Goal: Information Seeking & Learning: Learn about a topic

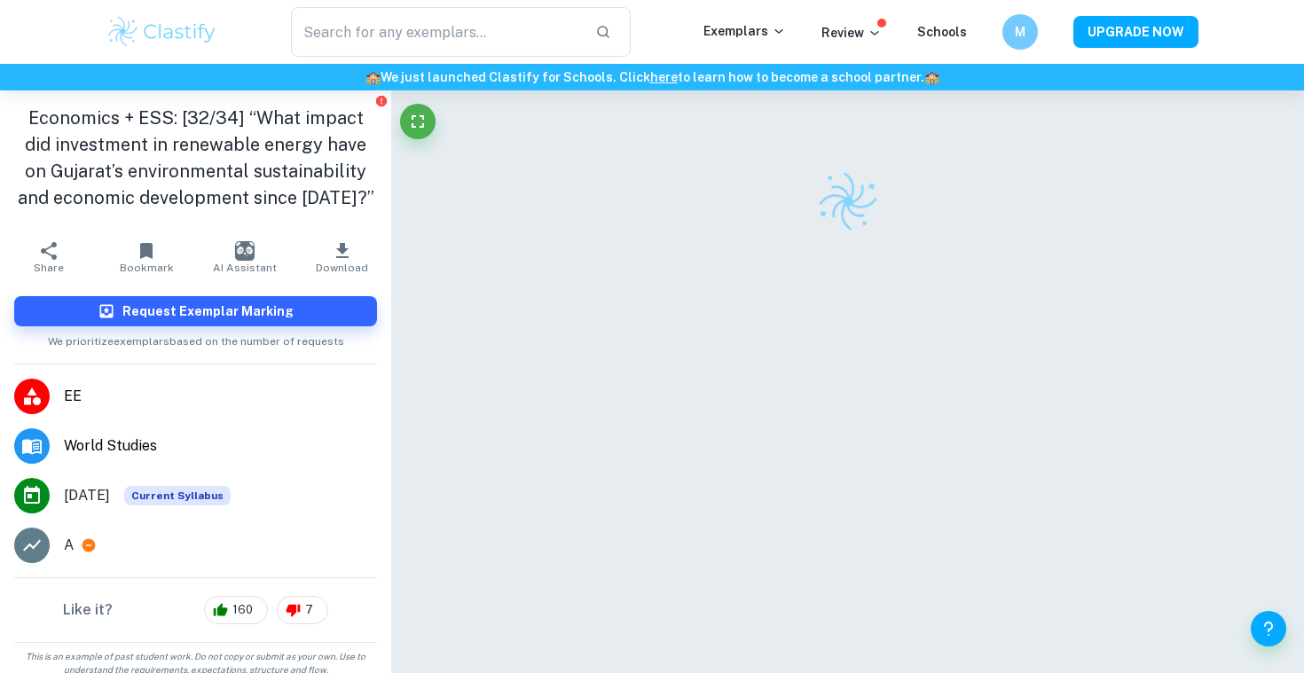
scroll to position [90, 0]
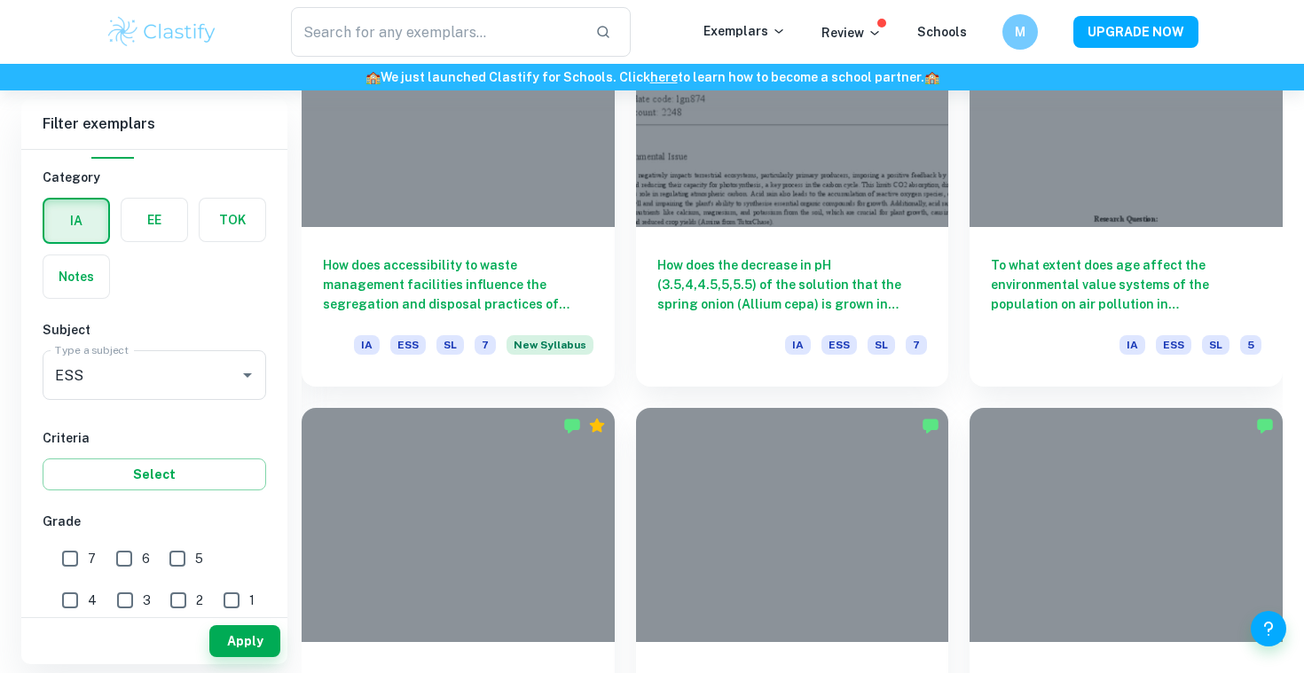
scroll to position [1957, 0]
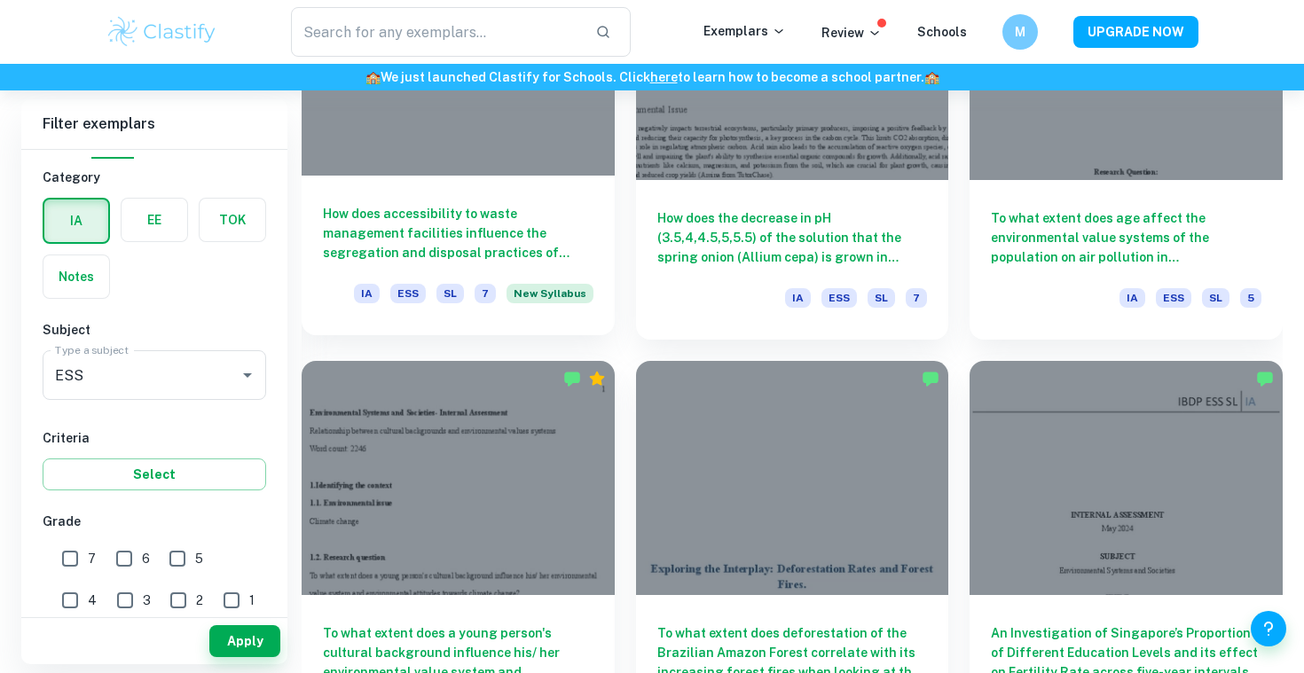
click at [450, 160] on div at bounding box center [458, 58] width 313 height 234
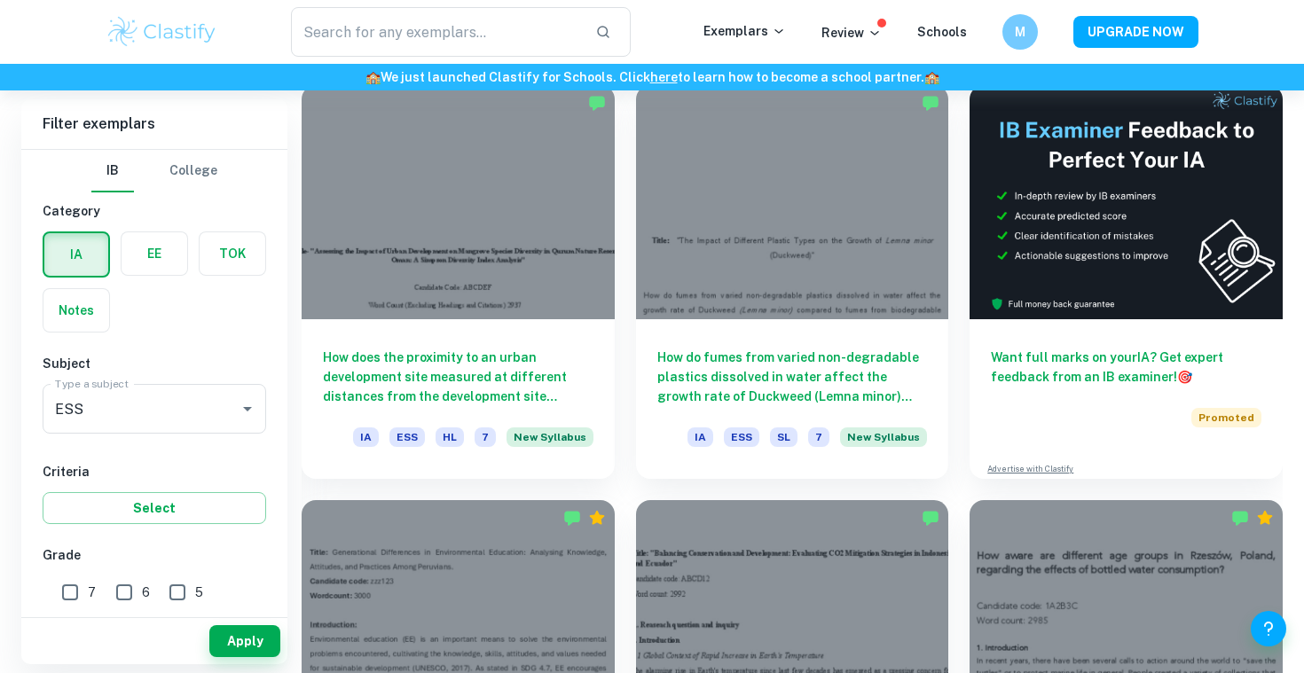
scroll to position [575, 0]
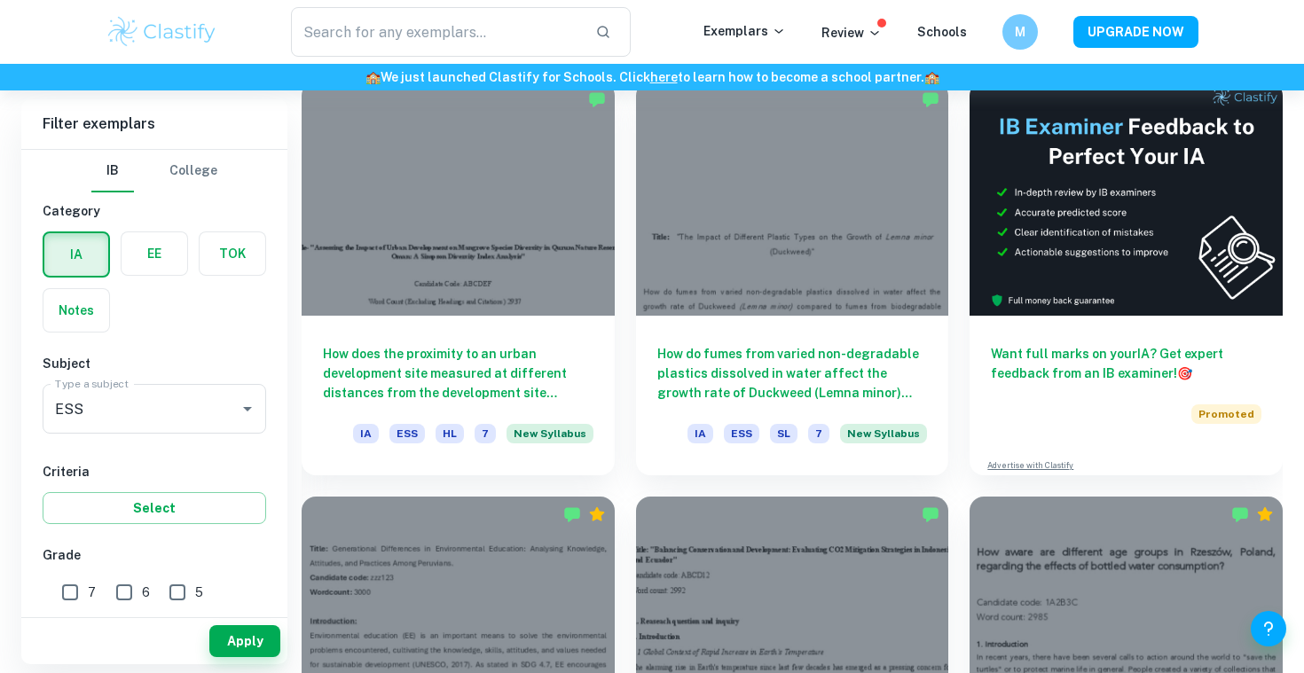
click at [620, 342] on div "How do fumes from varied non-degradable plastics dissolved in water affect the …" at bounding box center [782, 267] width 334 height 415
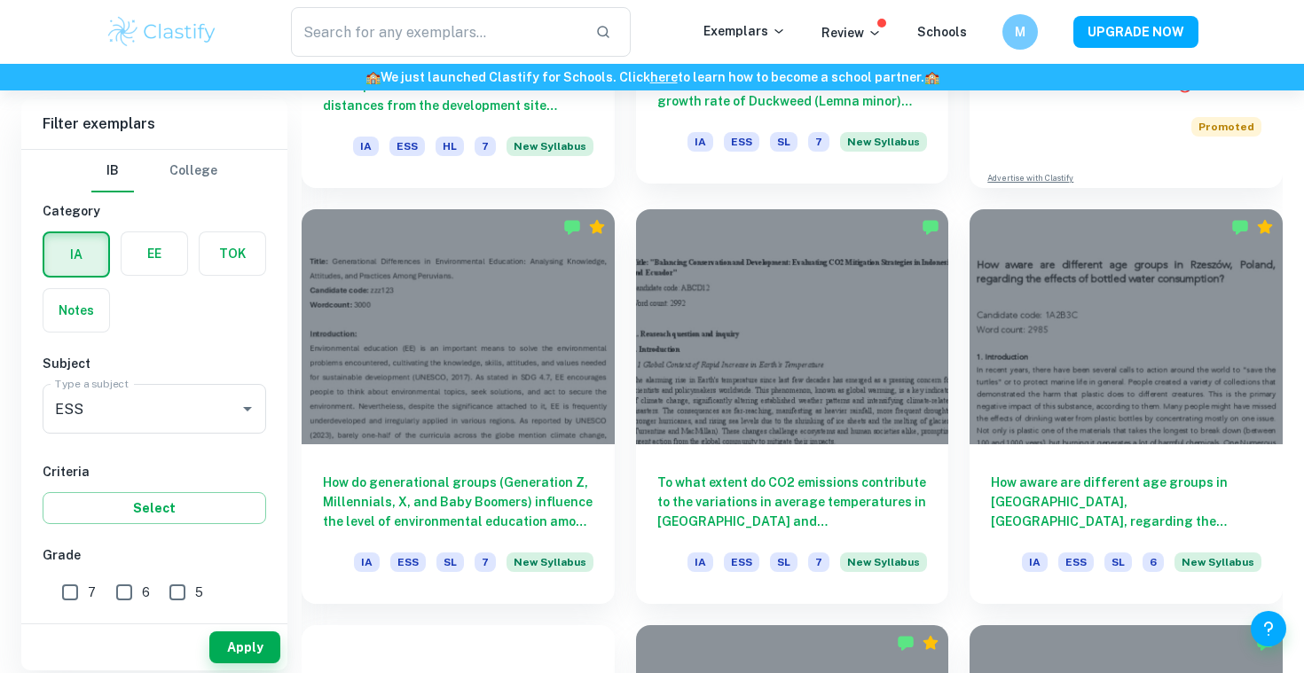
scroll to position [924, 0]
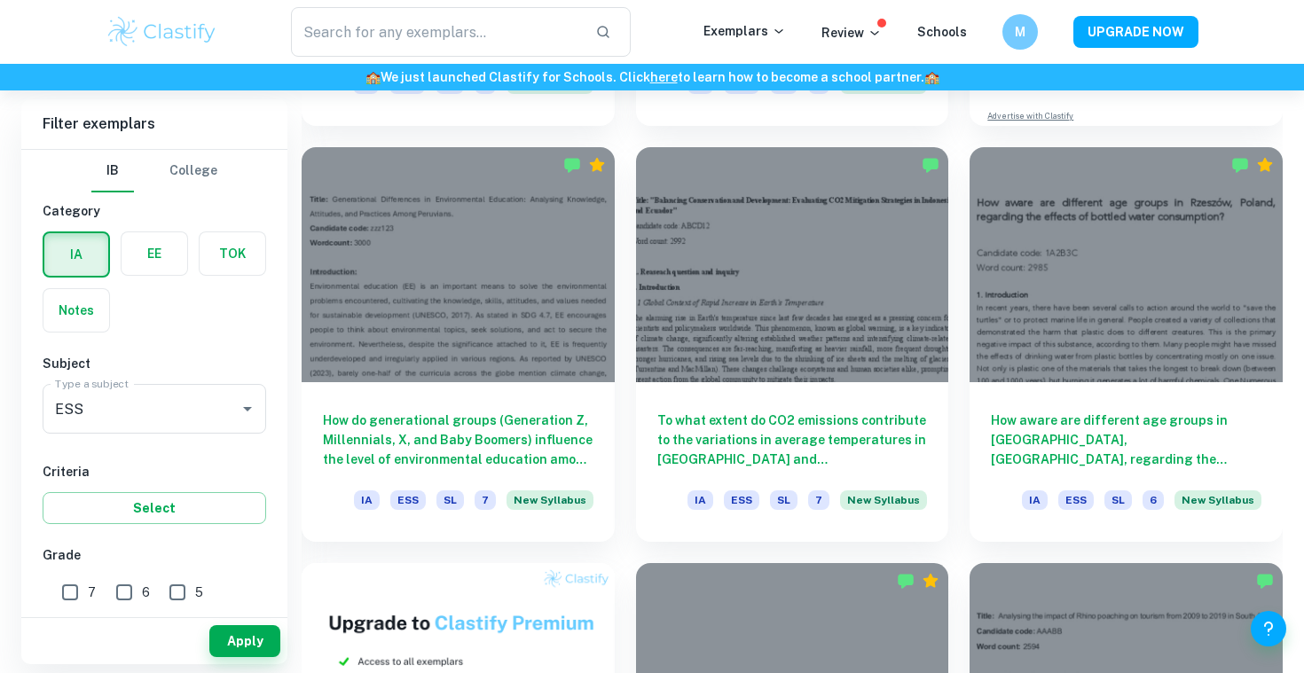
click at [628, 461] on div "To what extent do CO2 emissions contribute to the variations in average tempera…" at bounding box center [782, 333] width 334 height 415
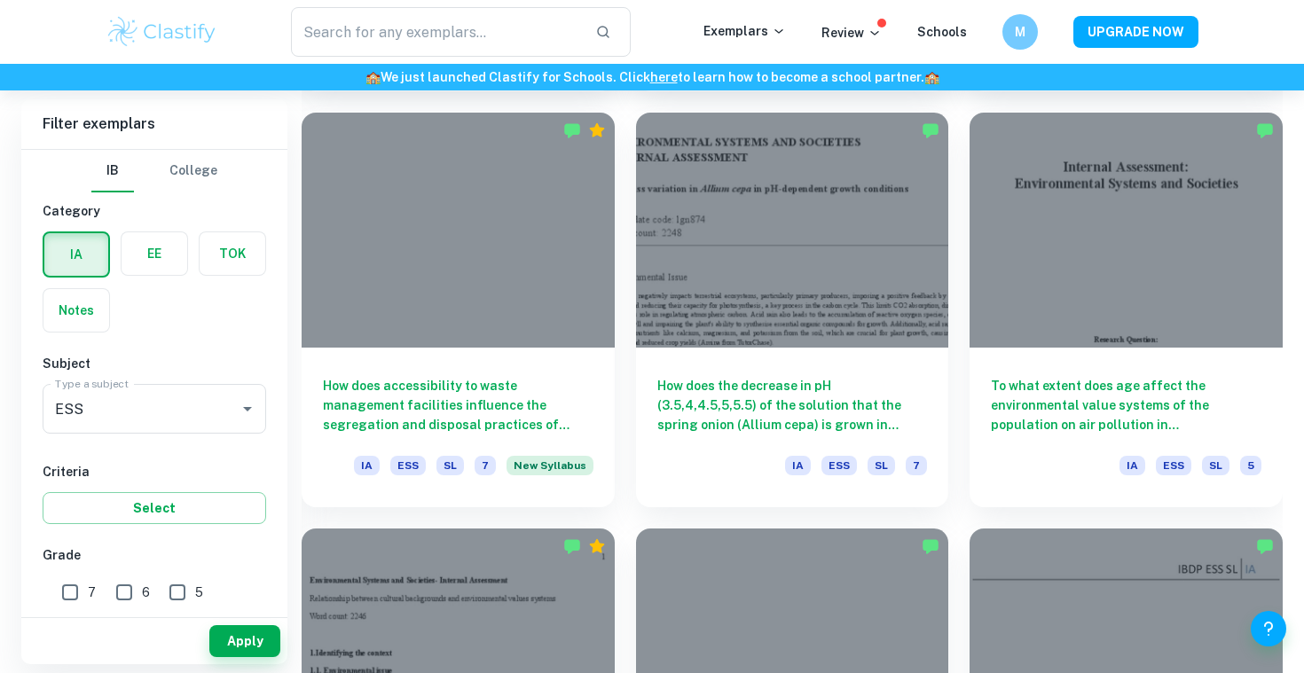
scroll to position [1789, 0]
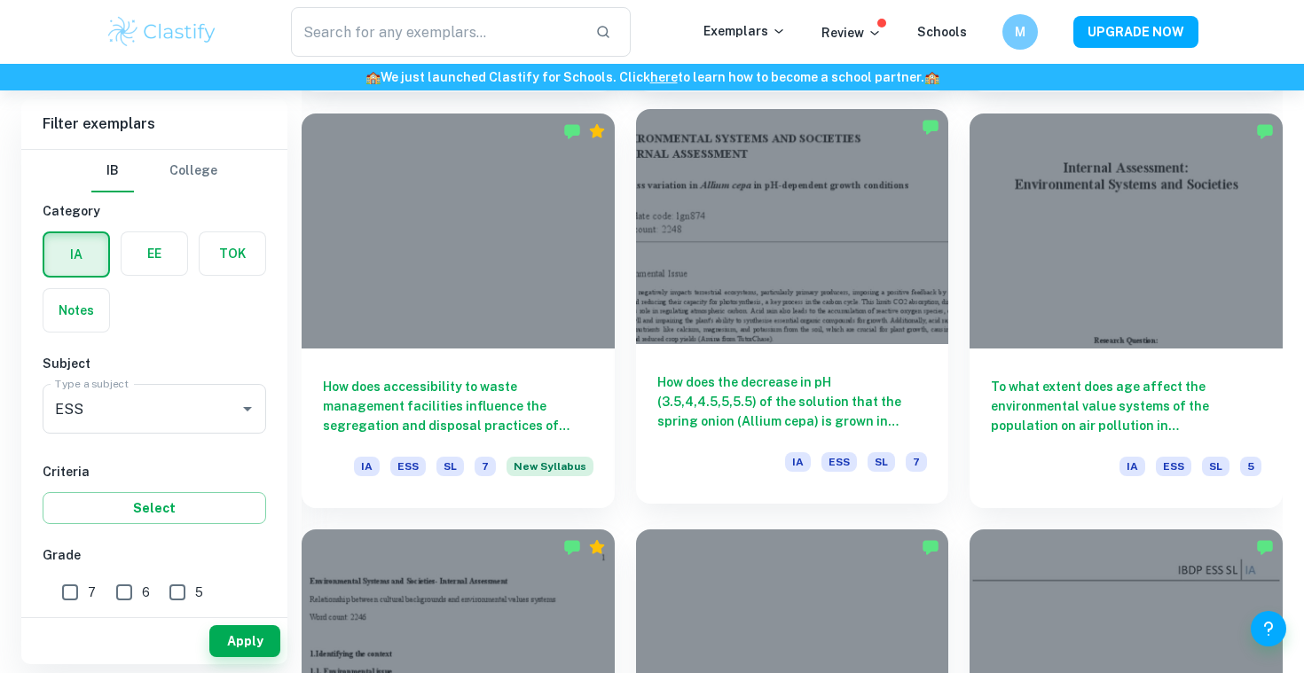
click at [748, 235] on div at bounding box center [792, 226] width 313 height 234
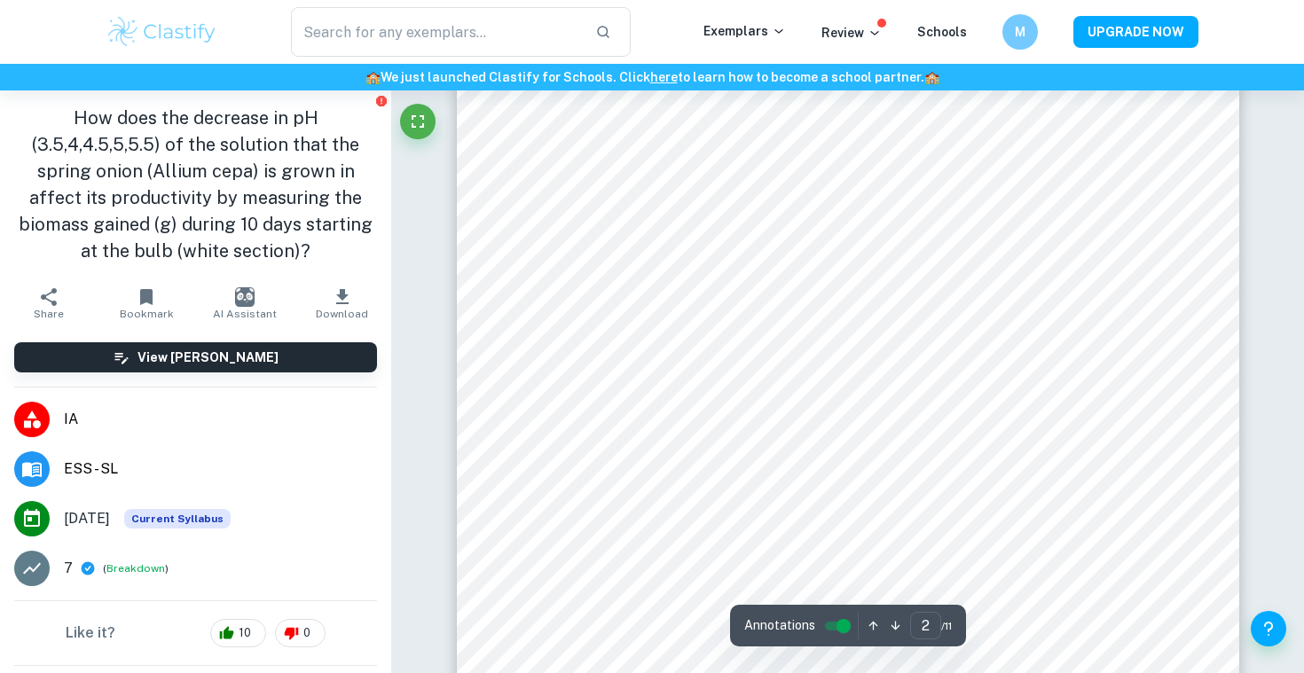
scroll to position [1289, 0]
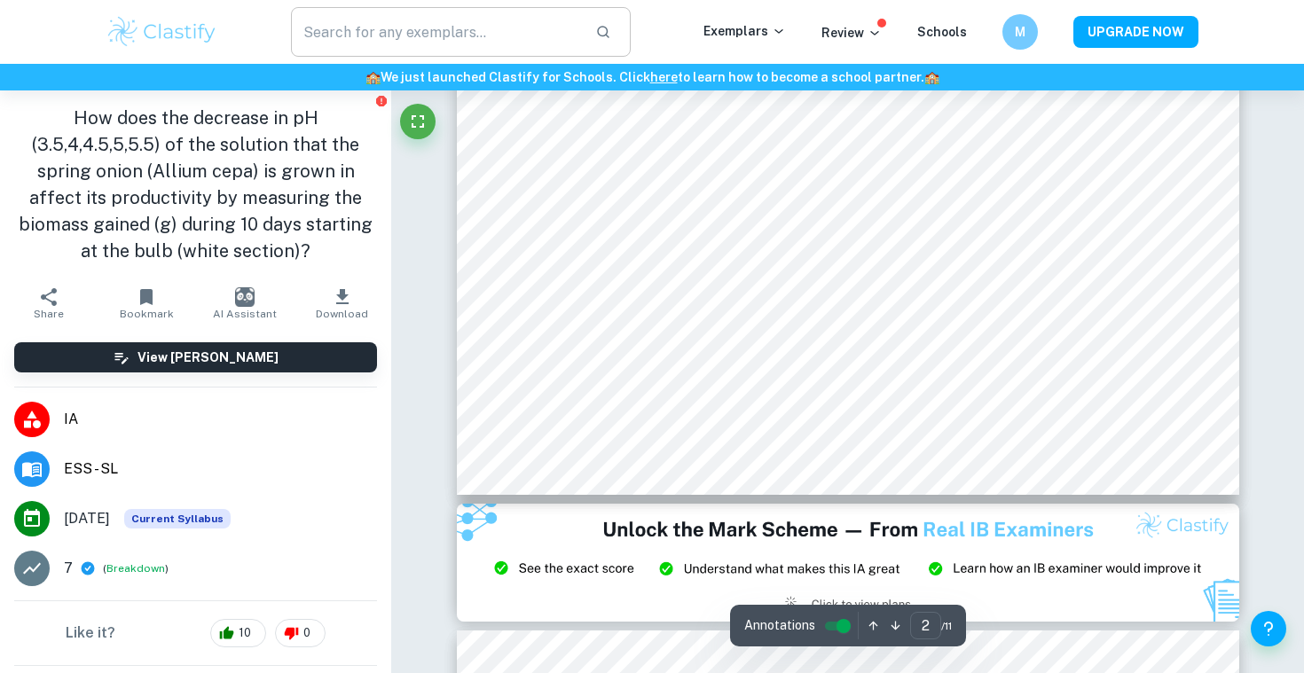
type input "3"
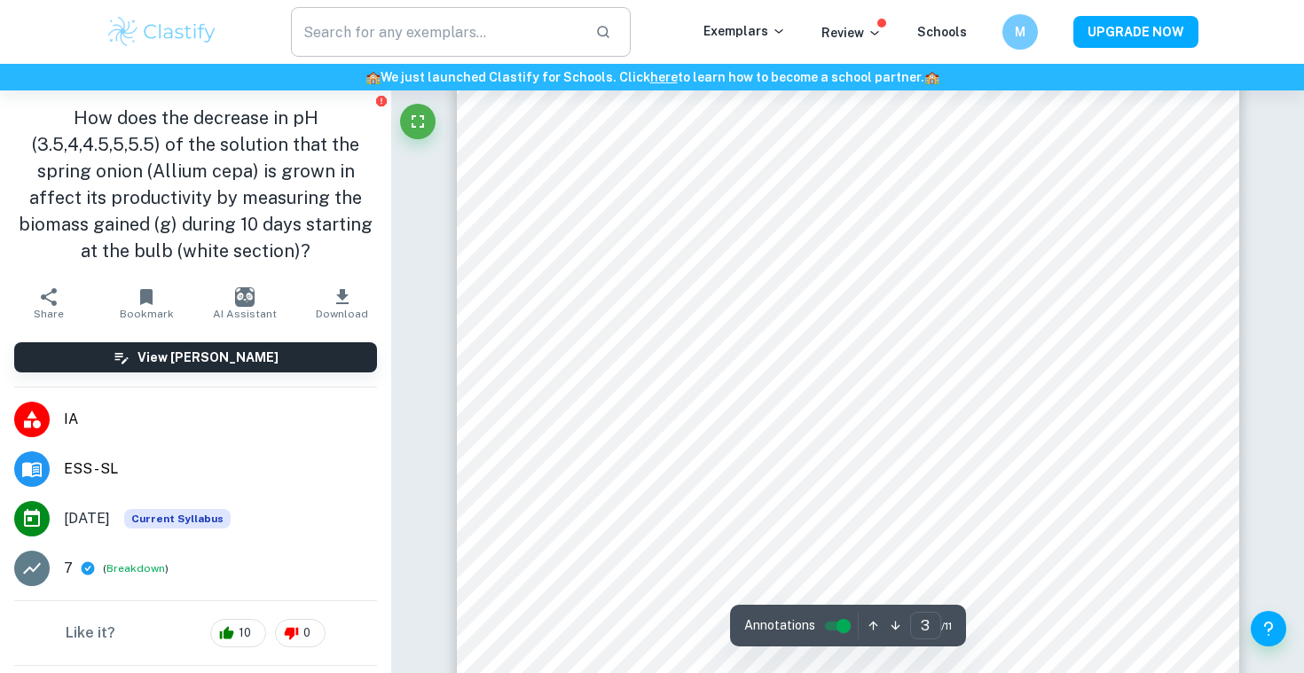
scroll to position [2548, 0]
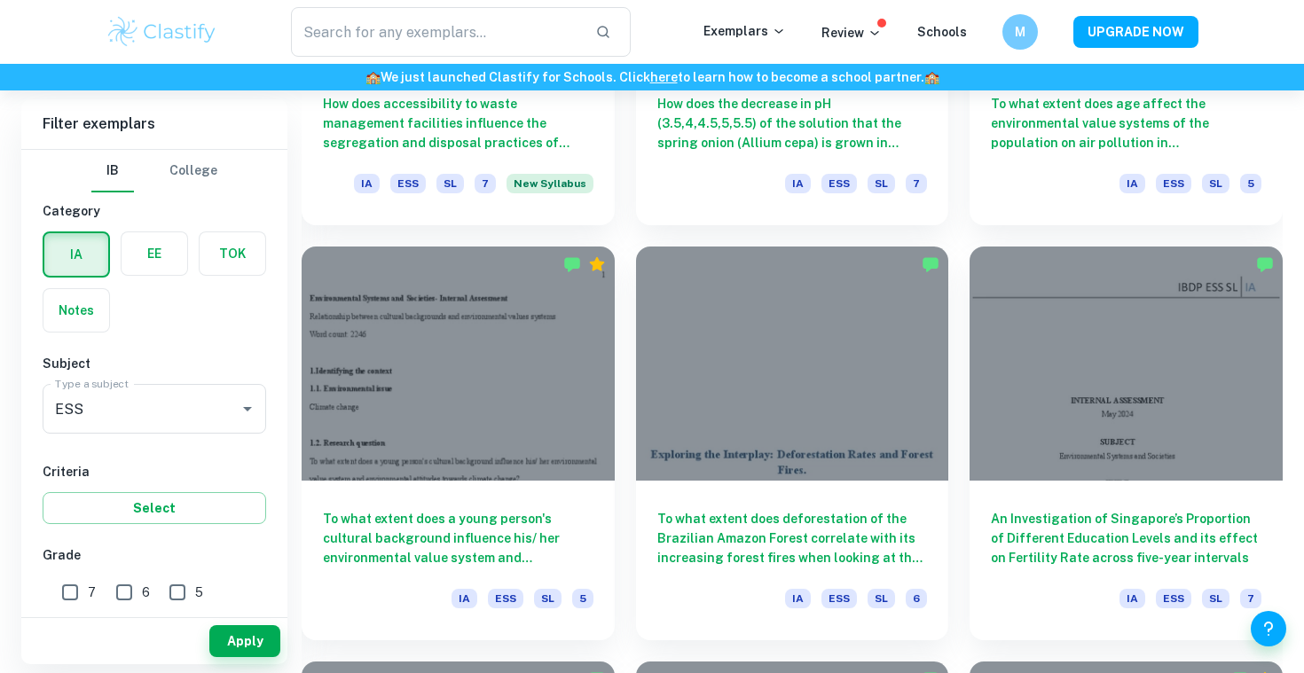
scroll to position [2707, 0]
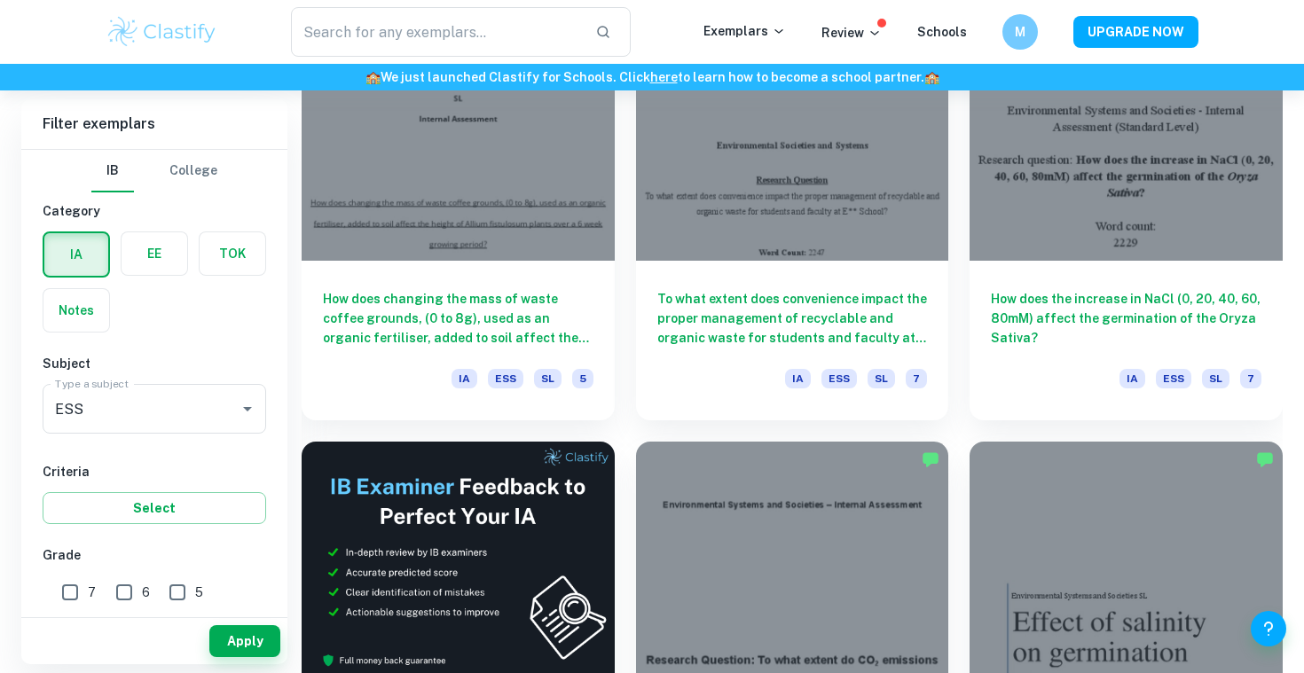
click at [623, 314] on div "To what extent does convenience impact the proper management of recyclable and …" at bounding box center [782, 211] width 334 height 415
click at [960, 272] on div "How does the increase in NaCl (0, 20, 40, 60, 80mM) affect the germination of t…" at bounding box center [1115, 211] width 334 height 415
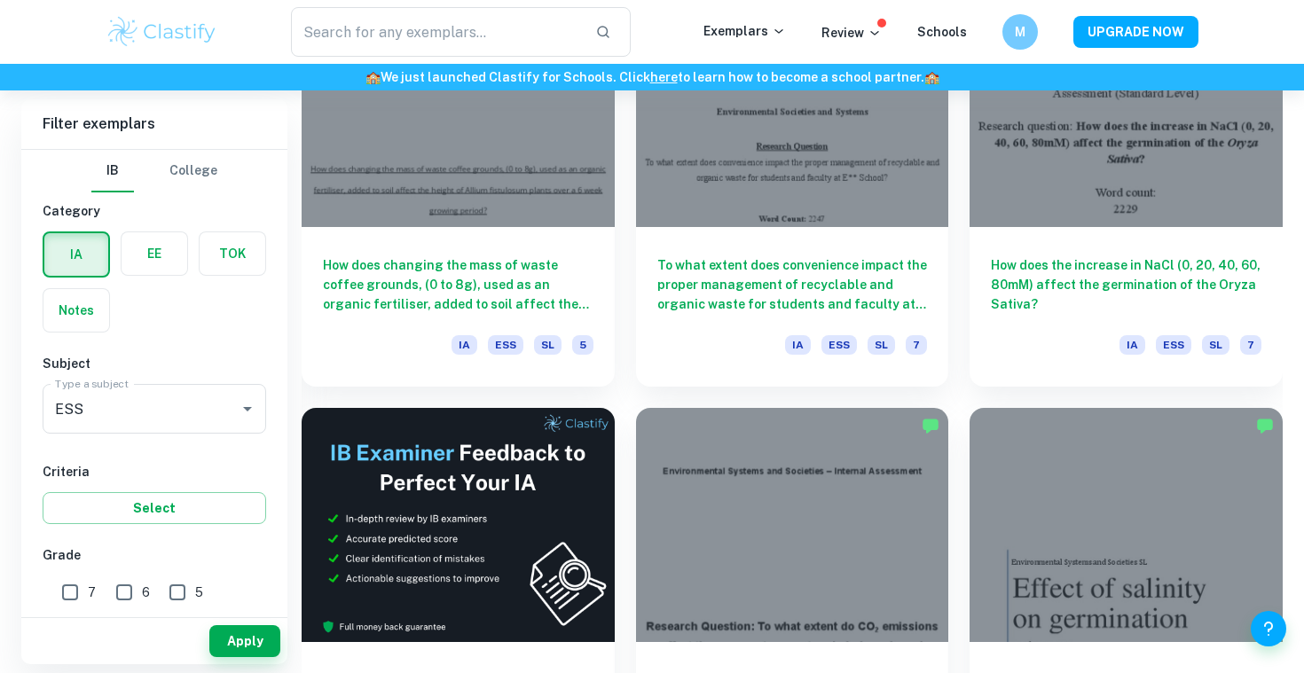
scroll to position [2752, 0]
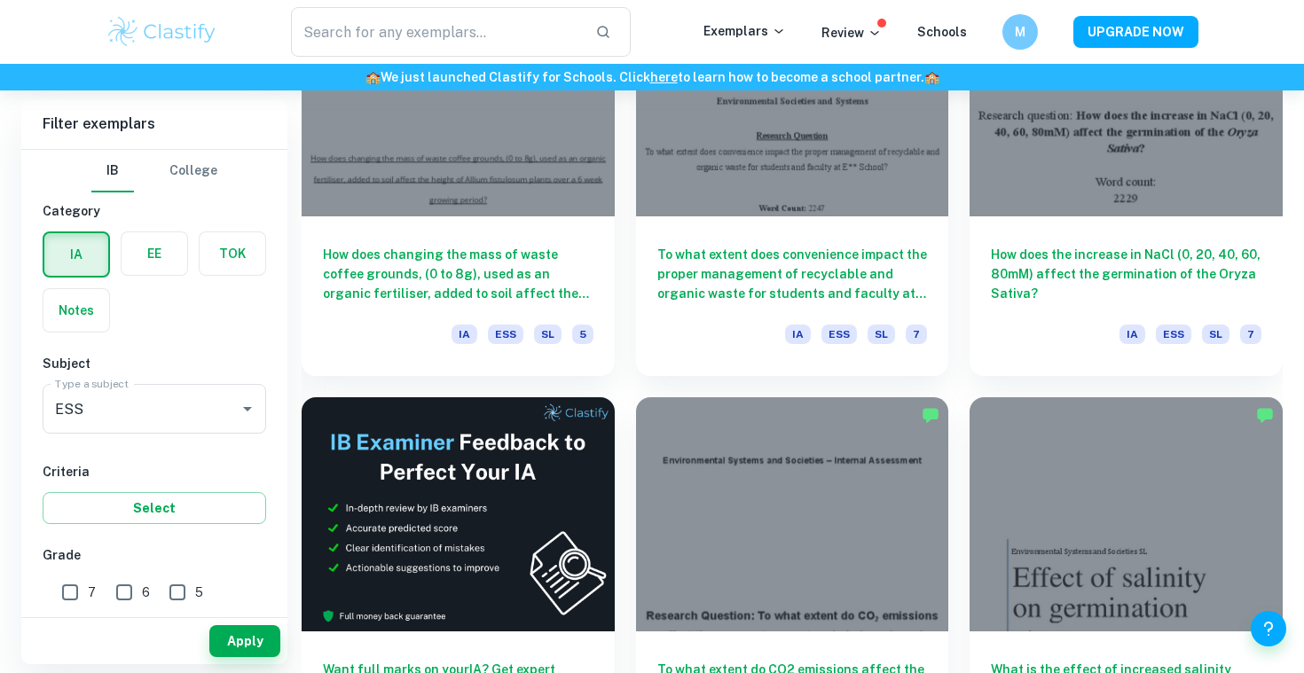
click at [953, 270] on div "How does the increase in NaCl (0, 20, 40, 60, 80mM) affect the germination of t…" at bounding box center [1115, 167] width 334 height 415
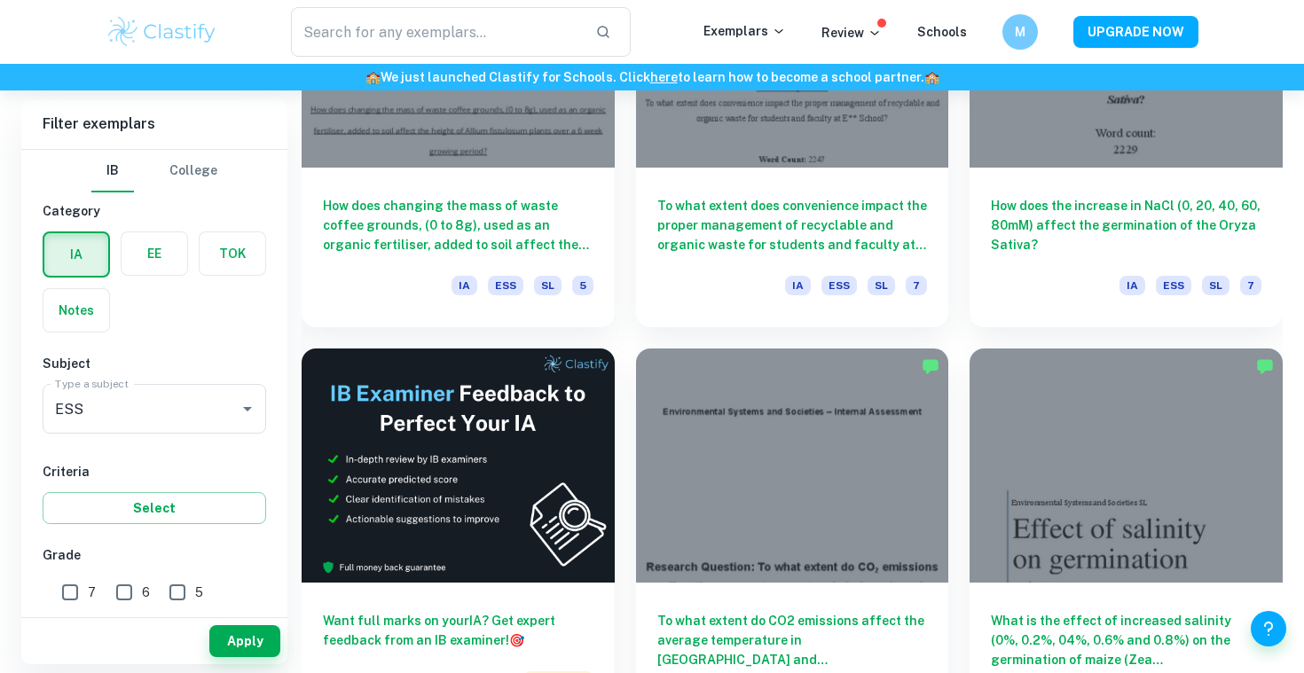
scroll to position [2802, 0]
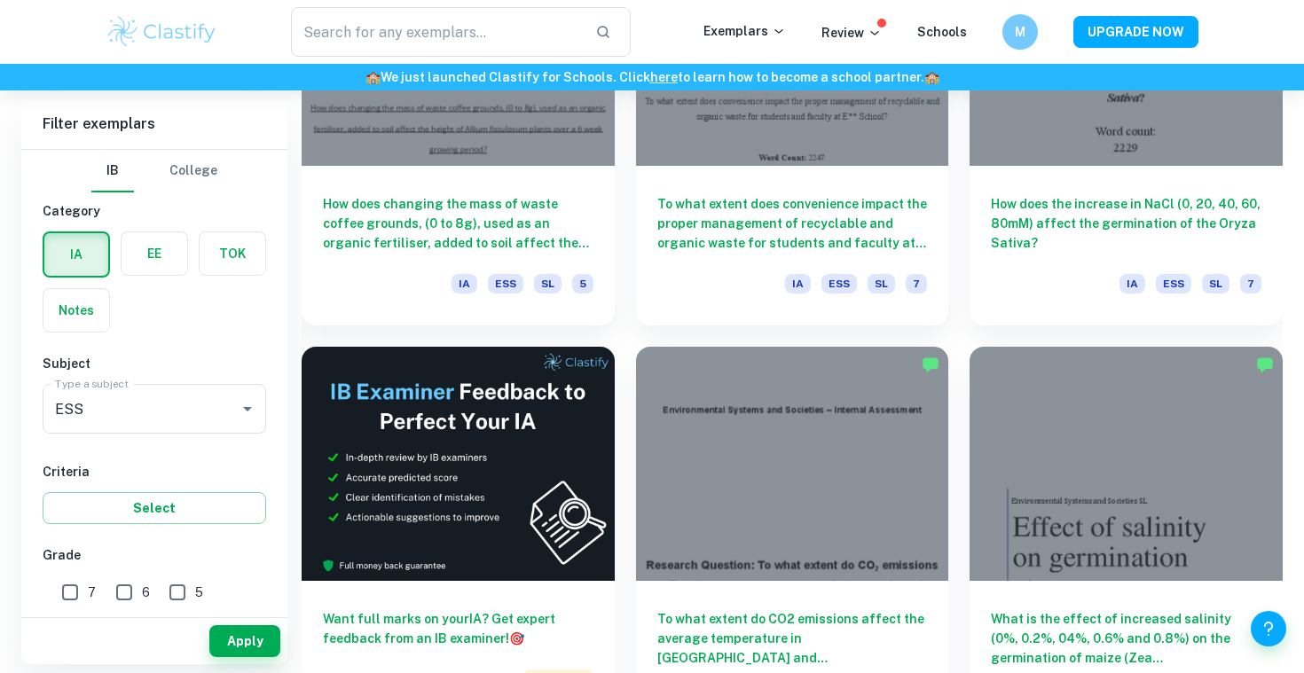
click at [954, 262] on div "How does the increase in NaCl (0, 20, 40, 60, 80mM) affect the germination of t…" at bounding box center [1115, 117] width 334 height 415
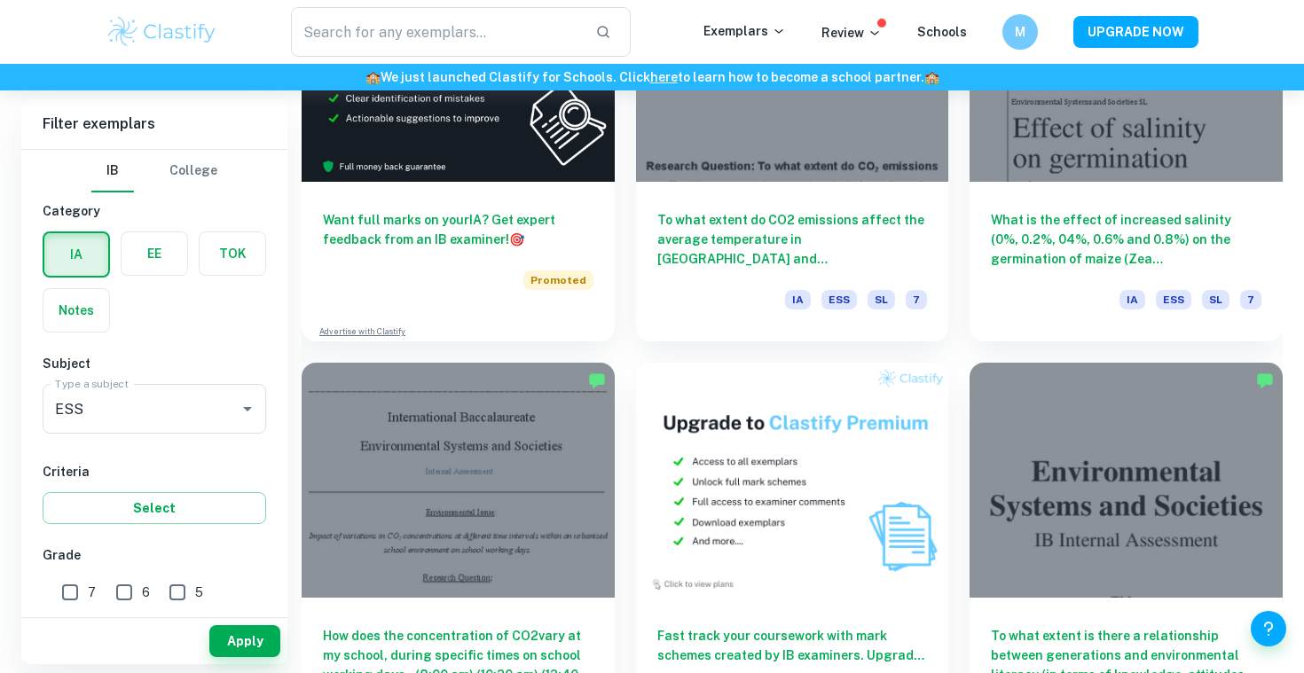
scroll to position [3239, 0]
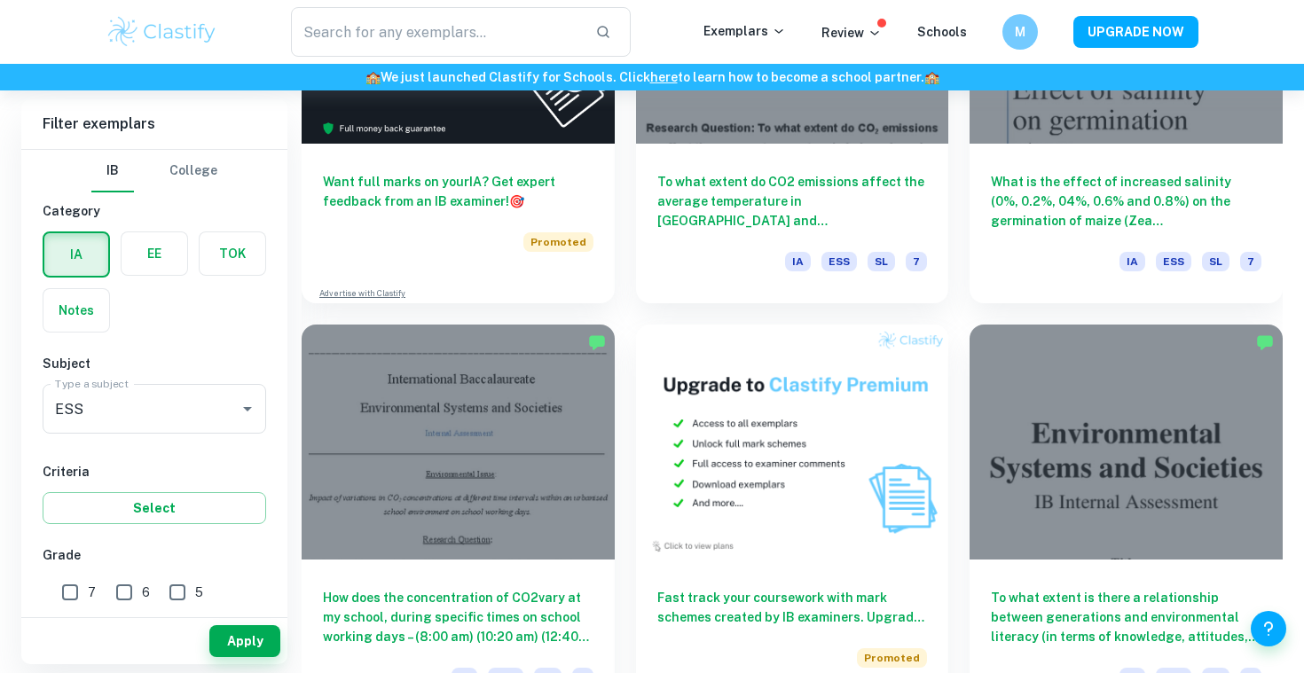
click at [959, 255] on div "What is the effect of increased salinity (0%, 0.2%, 04%, 0.6% and 0.8%) on the …" at bounding box center [1115, 95] width 334 height 415
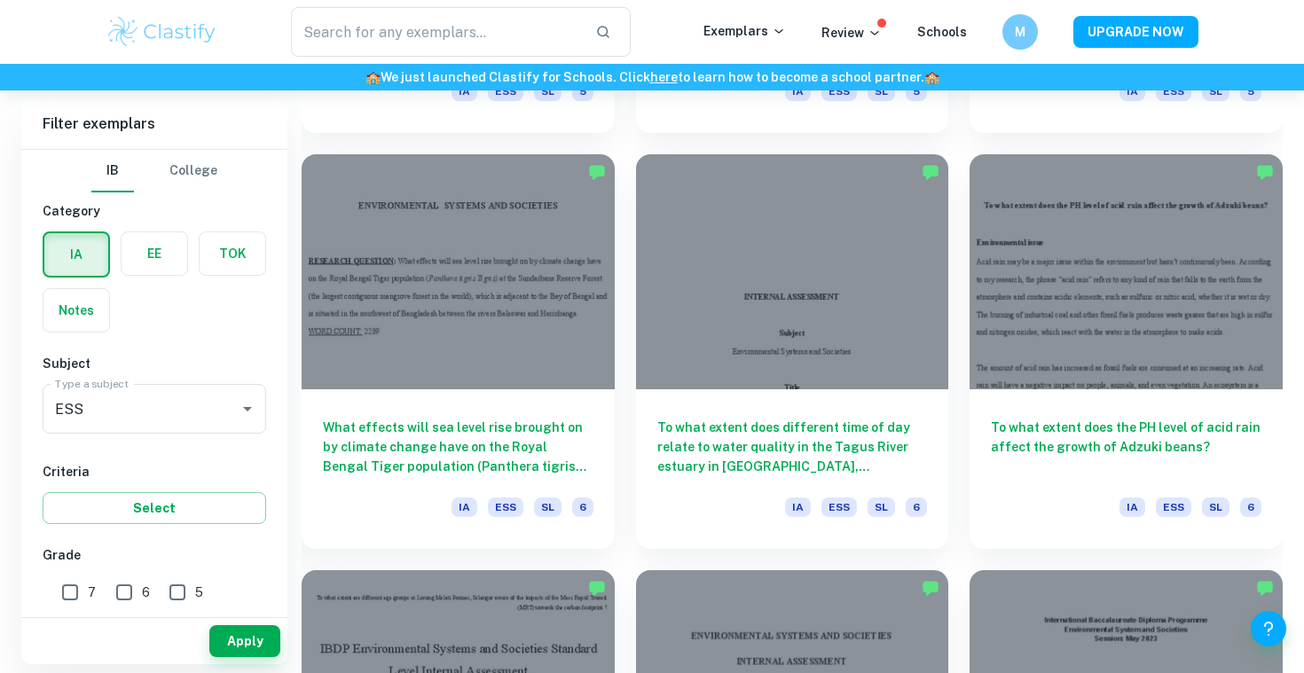
scroll to position [4242, 0]
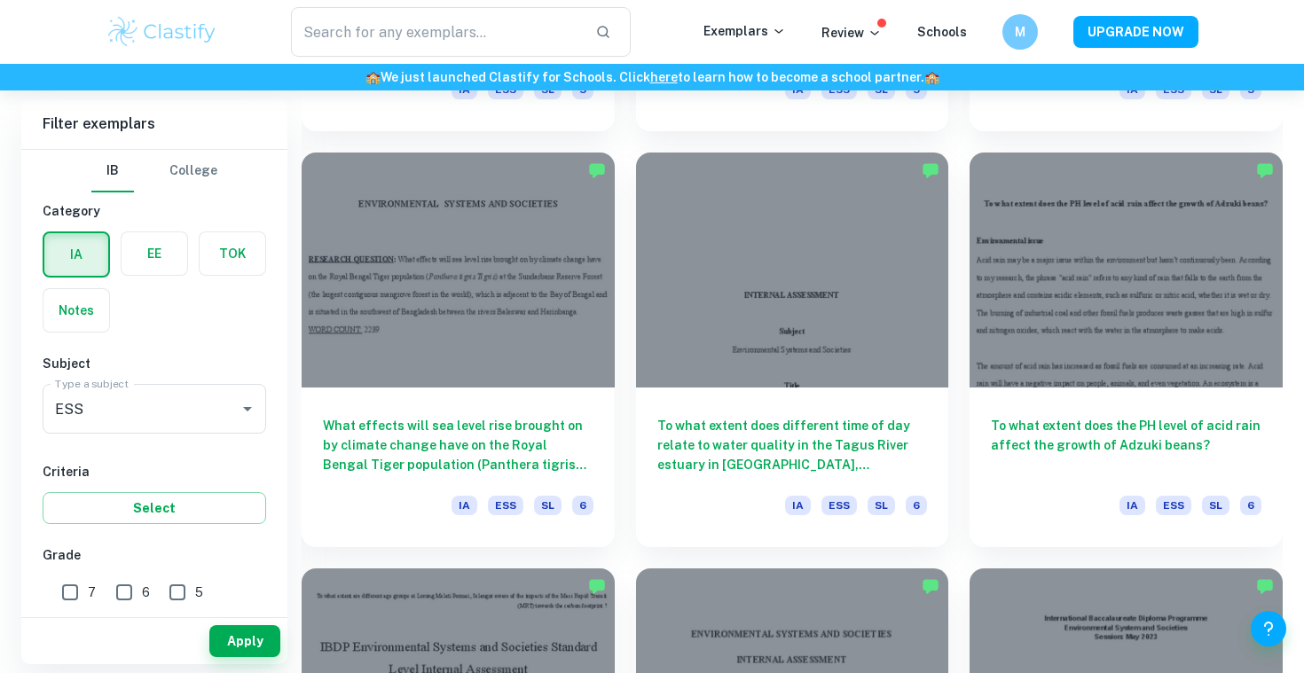
click at [959, 245] on div "To what extent does the PH level of acid rain affect the growth of Adzuki beans…" at bounding box center [1115, 338] width 334 height 415
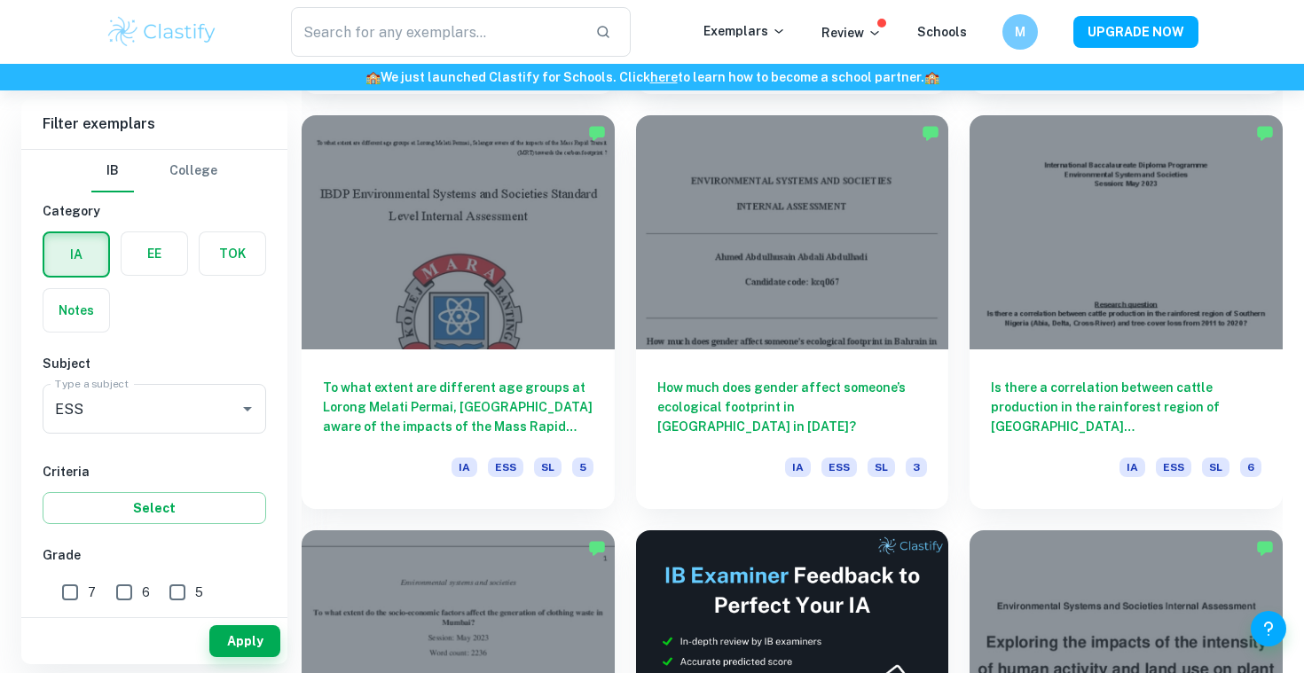
scroll to position [4670, 0]
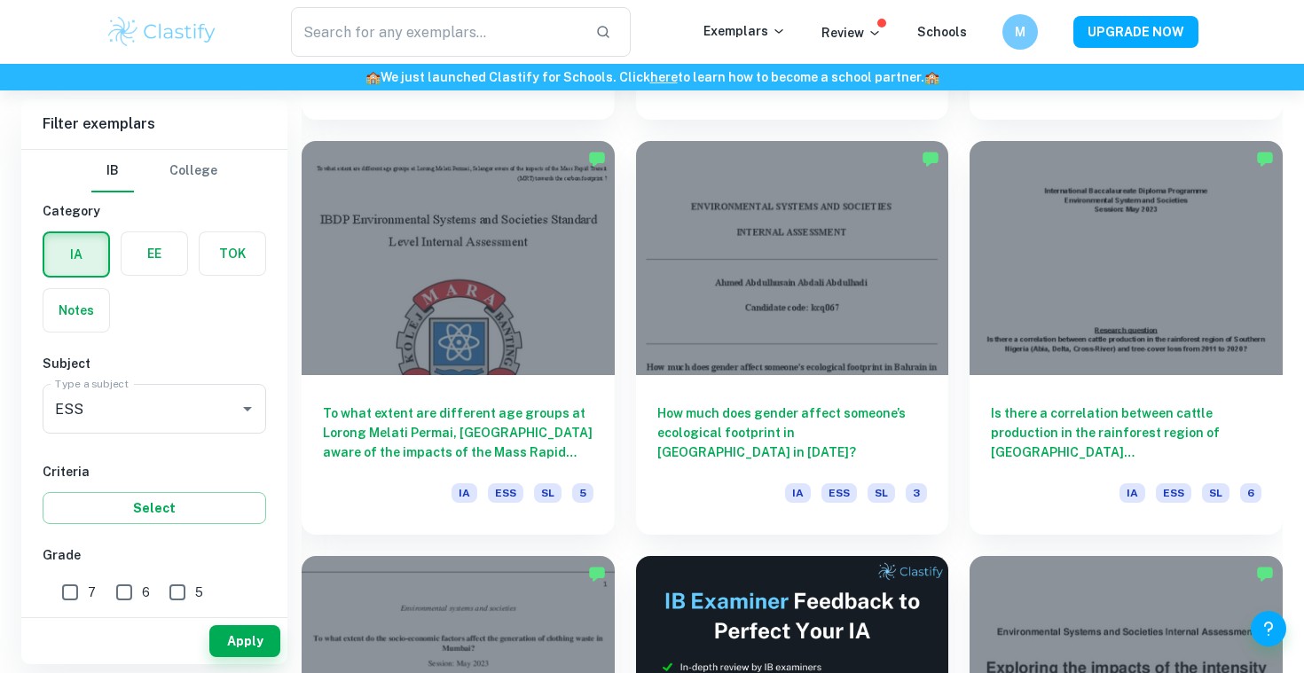
click at [957, 246] on div "Is there a correlation between cattle production in the rainforest region of So…" at bounding box center [1115, 327] width 334 height 415
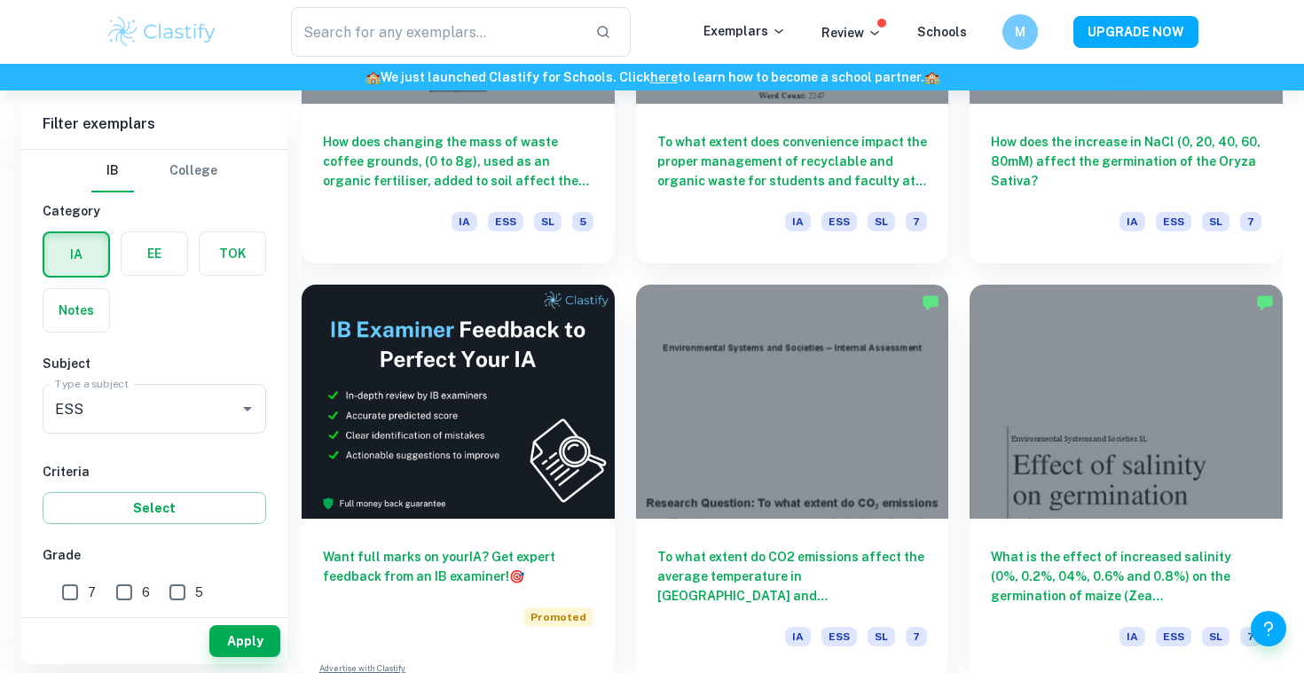
scroll to position [2863, 0]
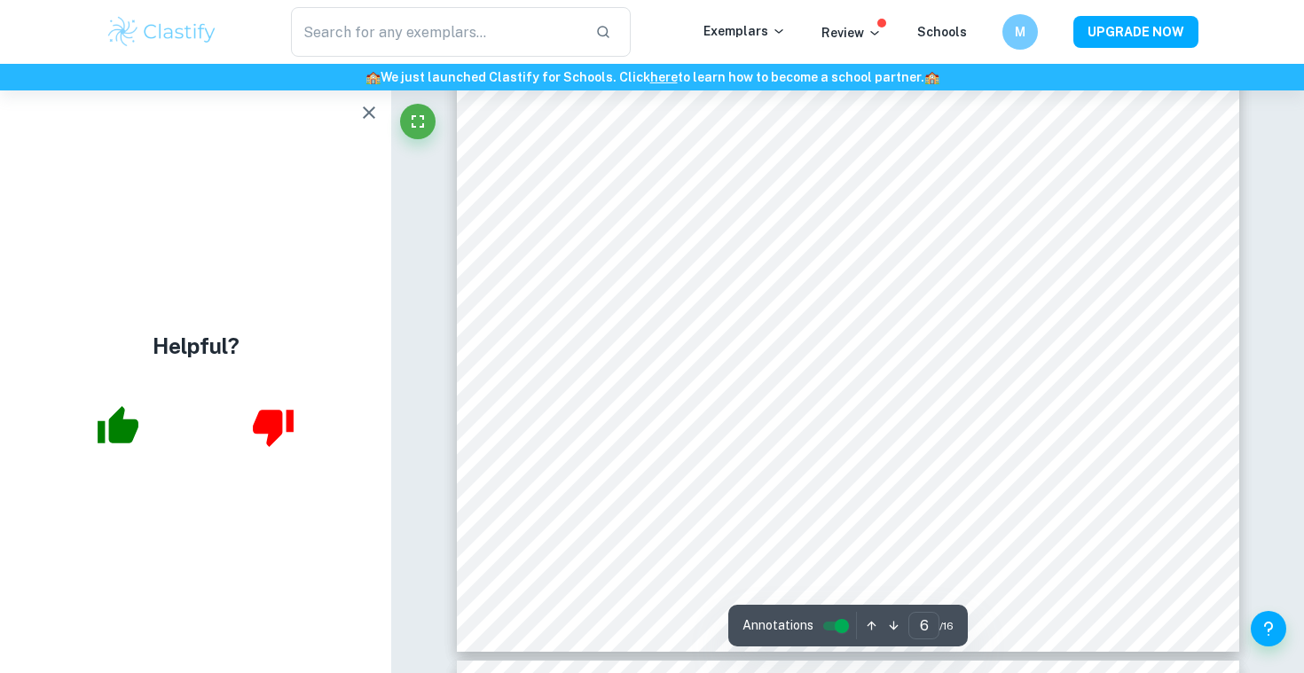
scroll to position [6380, 0]
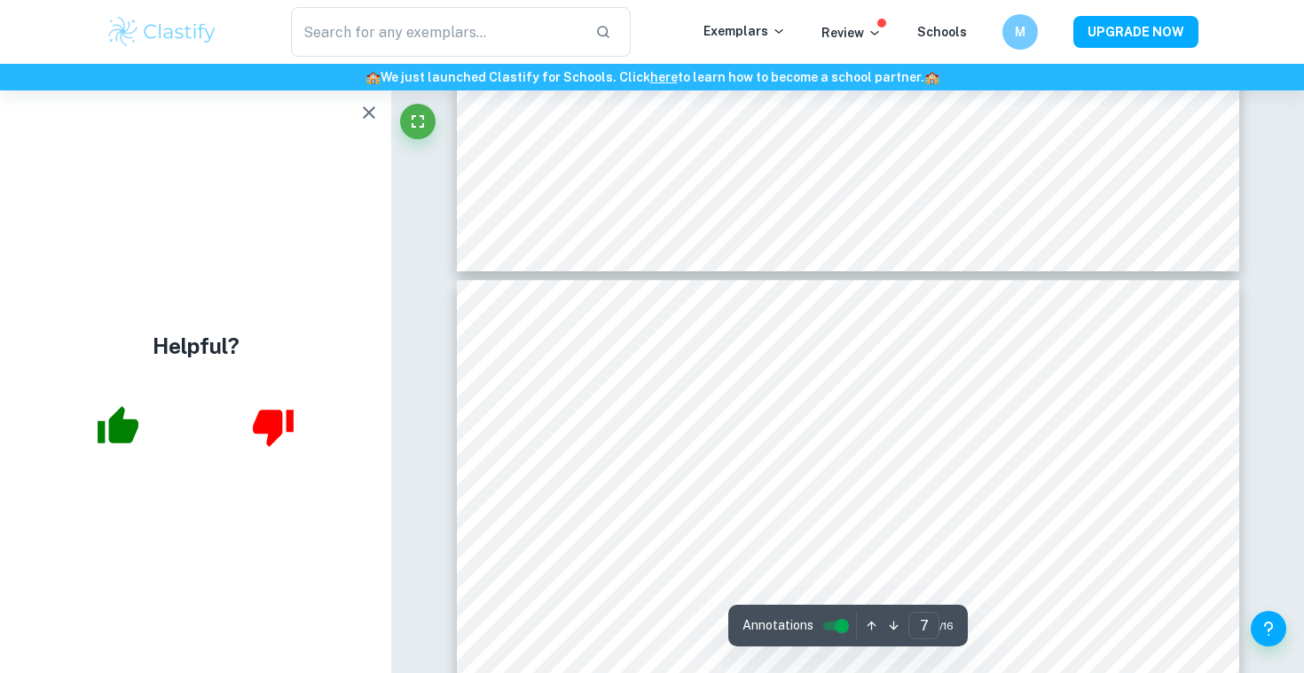
type input "8"
